Goal: Check status: Check status

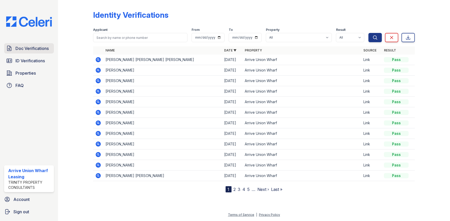
click at [31, 48] on span "Doc Verifications" at bounding box center [31, 48] width 33 height 6
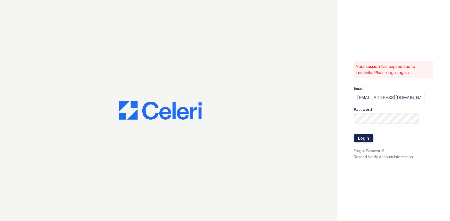
click at [371, 139] on button "Login" at bounding box center [363, 138] width 19 height 8
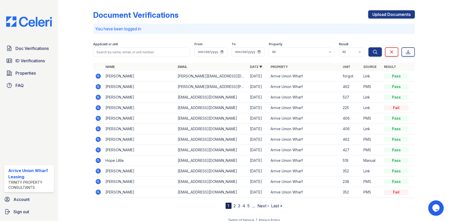
click at [98, 77] on icon at bounding box center [98, 76] width 5 height 5
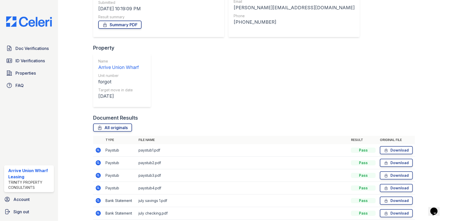
scroll to position [84, 0]
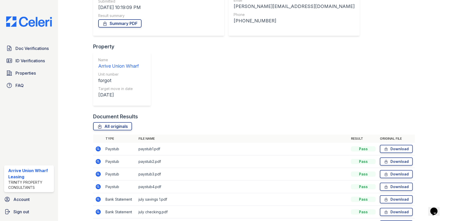
click at [98, 184] on icon at bounding box center [98, 187] width 6 height 6
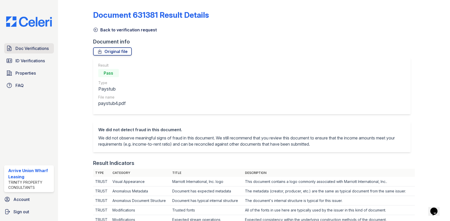
click at [26, 46] on span "Doc Verifications" at bounding box center [31, 48] width 33 height 6
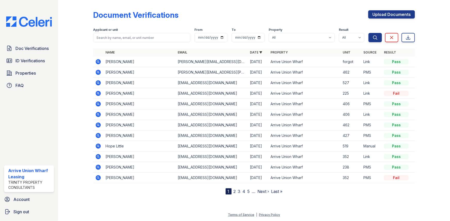
drag, startPoint x: 164, startPoint y: 9, endPoint x: 167, endPoint y: 15, distance: 6.7
click at [165, 12] on div "Document Verifications Upload Documents Filter Applicant or unit From To Proper…" at bounding box center [254, 98] width 322 height 193
click at [31, 48] on span "Doc Verifications" at bounding box center [31, 48] width 33 height 6
click at [98, 62] on icon at bounding box center [97, 61] width 1 height 1
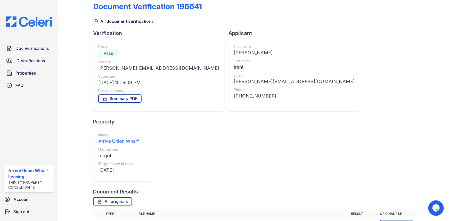
scroll to position [23, 0]
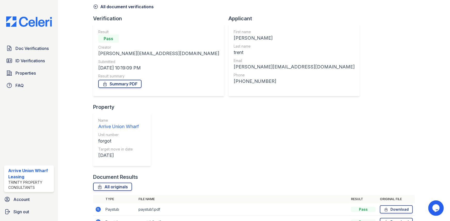
click at [96, 207] on icon at bounding box center [98, 209] width 5 height 5
